Goal: Information Seeking & Learning: Compare options

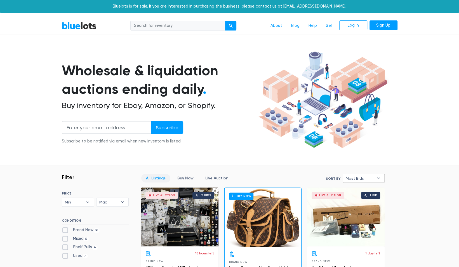
click at [352, 175] on span "Most Bids" at bounding box center [359, 178] width 28 height 8
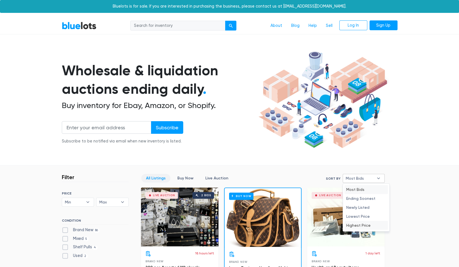
click at [360, 225] on li "Highest Price" at bounding box center [366, 224] width 44 height 9
select select "highest_price"
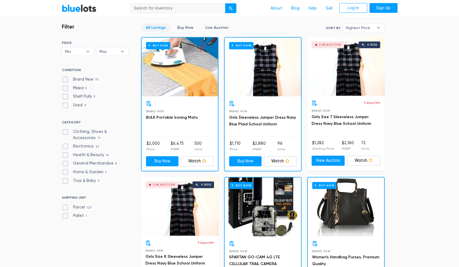
scroll to position [150, 0]
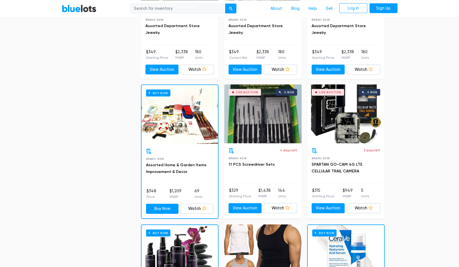
scroll to position [1078, 0]
